Goal: Find specific page/section

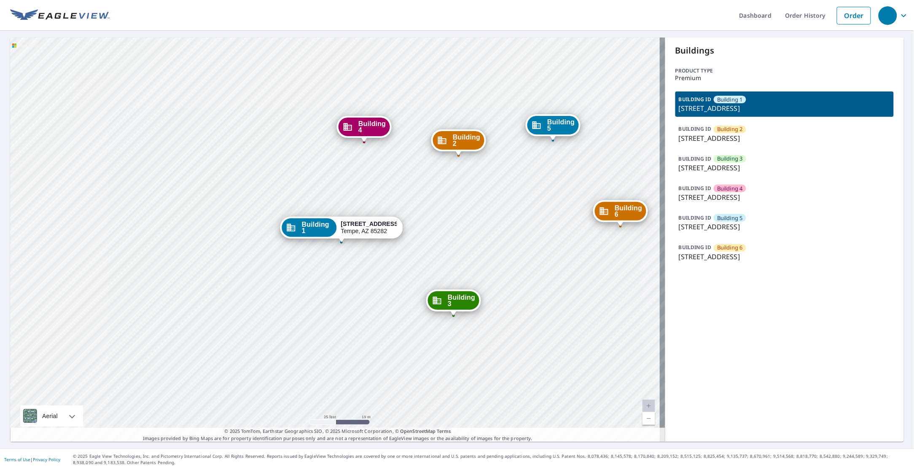
drag, startPoint x: 307, startPoint y: 160, endPoint x: 245, endPoint y: 74, distance: 106.6
click at [245, 74] on div "Building 2 2222 South Price Road Tempe, AZ 85282 Building 3 2222 South Price Ro…" at bounding box center [337, 240] width 655 height 404
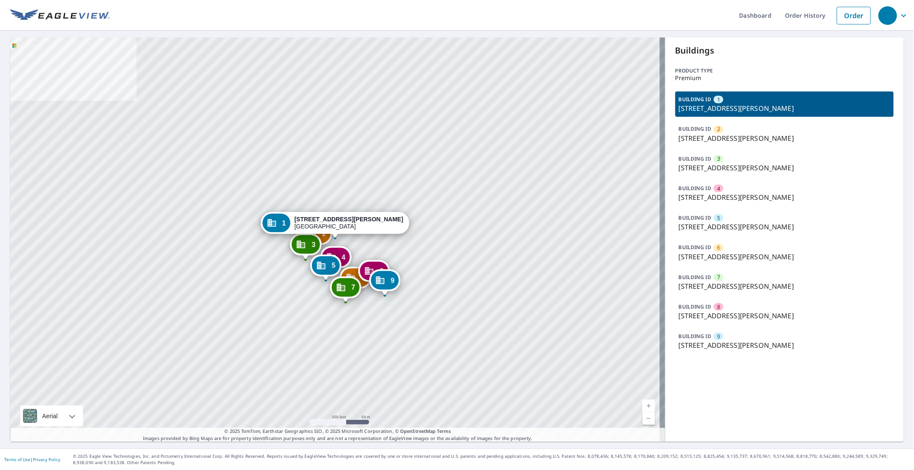
click at [756, 317] on p "7337 S Harrison Hills Dr, La Vista, NE, 68128" at bounding box center [785, 316] width 212 height 10
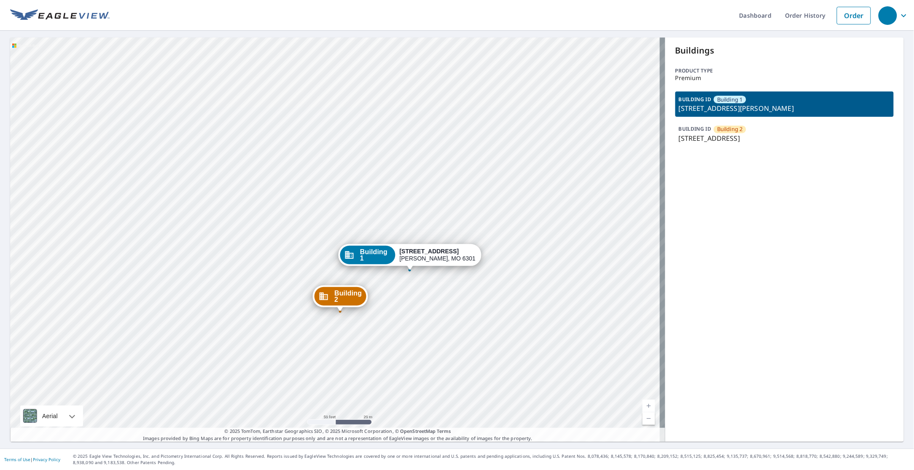
click at [125, 23] on ul "Dashboard Order History Order" at bounding box center [493, 15] width 766 height 31
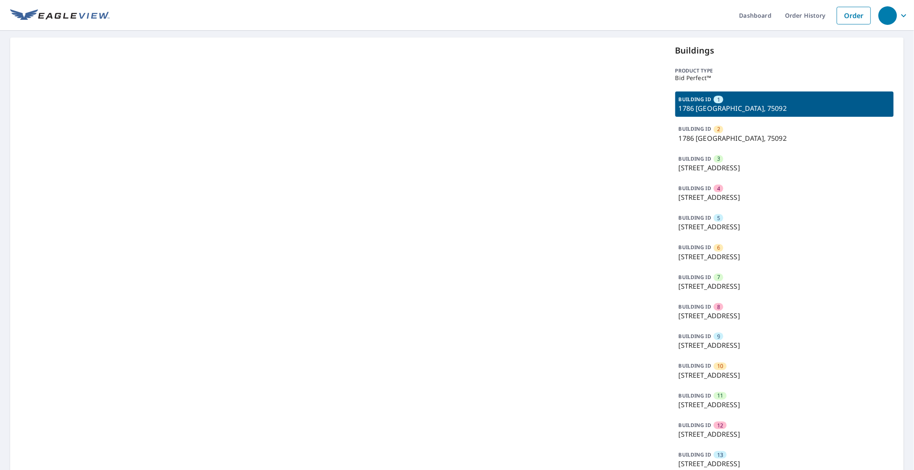
click at [711, 193] on p "[STREET_ADDRESS]" at bounding box center [785, 197] width 212 height 10
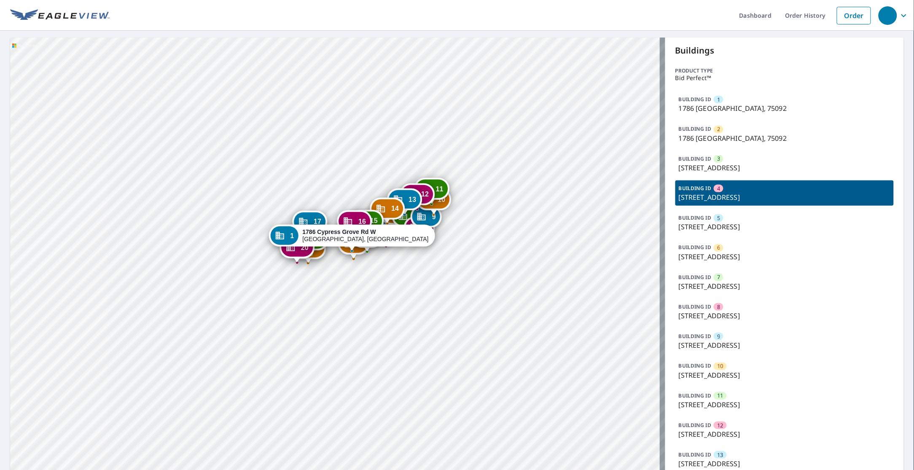
drag, startPoint x: 381, startPoint y: 390, endPoint x: 398, endPoint y: 280, distance: 111.8
click at [398, 280] on div "2 1786 Cypress Grove Rd W Sherman, TX 75092 3 1782 Cypress Grove Rd W Sherman, …" at bounding box center [337, 362] width 655 height 649
click at [739, 181] on div "BUILDING ID 4 1762 Cypress Grove Rd W, Sherman, TX, 75092" at bounding box center [785, 193] width 218 height 25
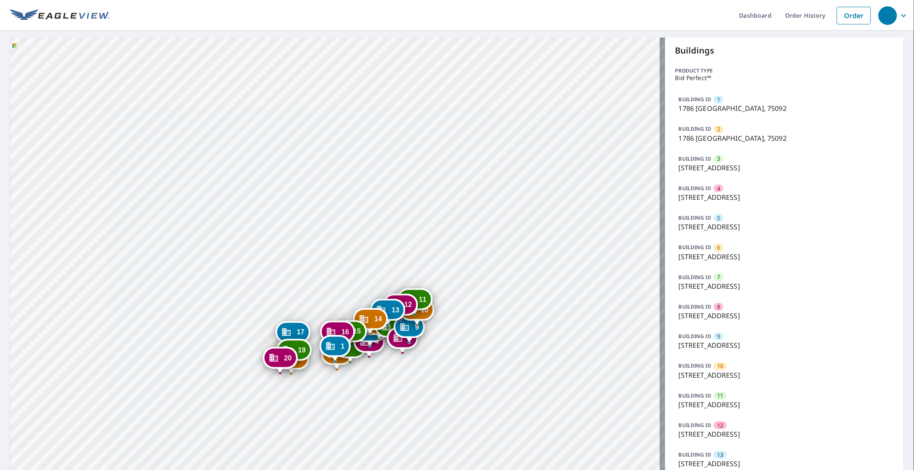
click at [735, 191] on div "BUILDING ID 4 1762 Cypress Grove Rd W, Sherman, TX, 75092" at bounding box center [785, 193] width 218 height 25
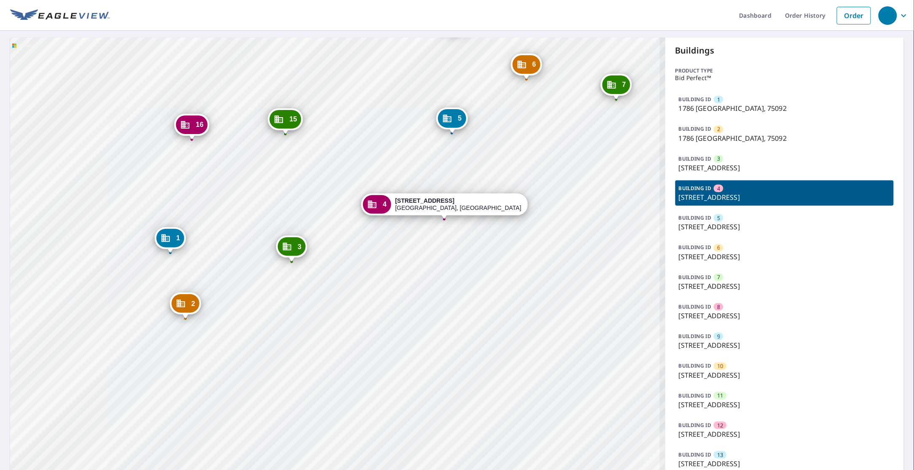
drag, startPoint x: 385, startPoint y: 345, endPoint x: 308, endPoint y: 283, distance: 98.9
click at [308, 283] on div "1 1786 Cypress Grove Rd W Sherman, TX 75092 2 1786 Cypress Grove Rd W Sherman, …" at bounding box center [337, 362] width 655 height 649
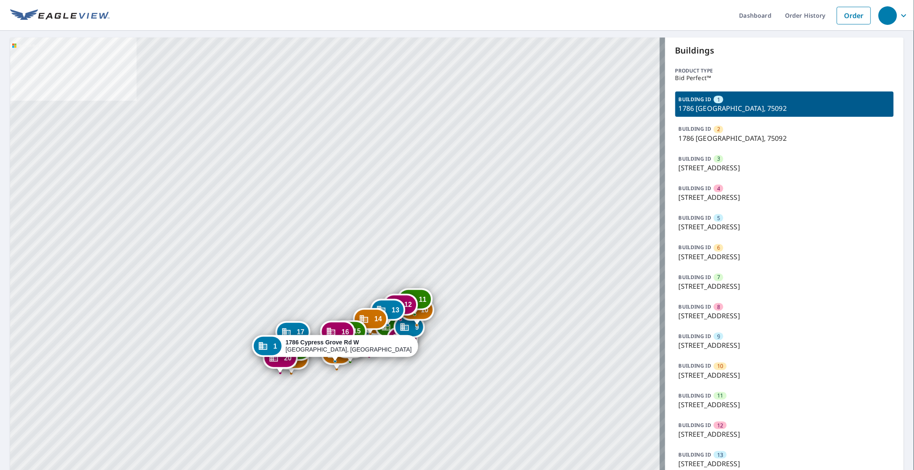
click at [729, 131] on div "BUILDING ID [STREET_ADDRESS]" at bounding box center [785, 133] width 218 height 25
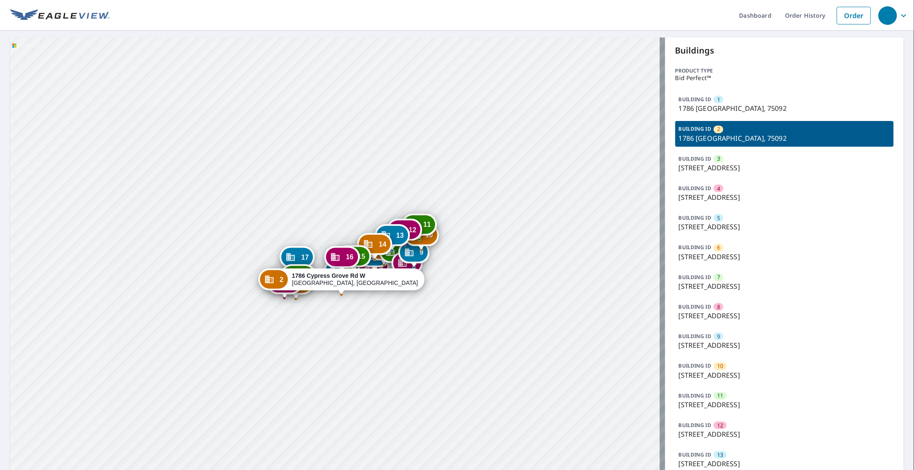
drag, startPoint x: 495, startPoint y: 304, endPoint x: 502, endPoint y: 237, distance: 67.9
click at [502, 237] on div "1 [STREET_ADDRESS] 3 [STREET_ADDRESS] 4 [STREET_ADDRESS] 5 [STREET_ADDRESS] 6 […" at bounding box center [337, 362] width 655 height 649
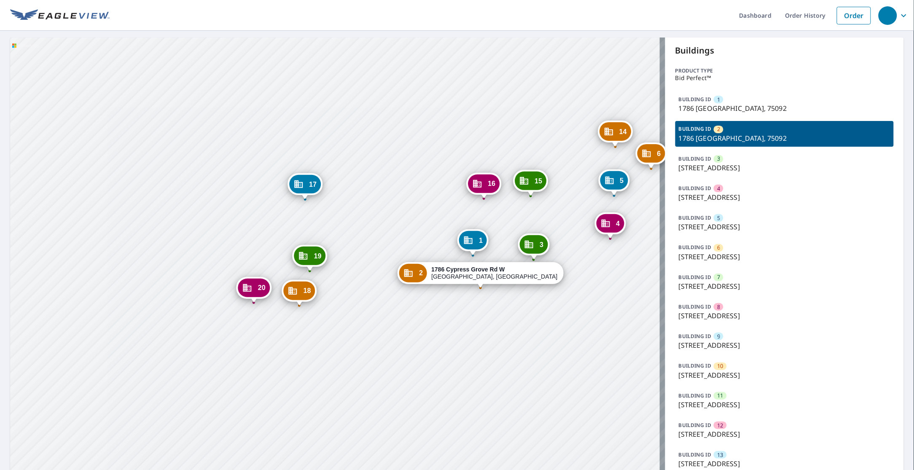
drag, startPoint x: 438, startPoint y: 316, endPoint x: 338, endPoint y: 327, distance: 100.6
click at [338, 327] on div "1 [STREET_ADDRESS] 3 [STREET_ADDRESS] 4 [STREET_ADDRESS] 5 [STREET_ADDRESS] 6 […" at bounding box center [337, 362] width 655 height 649
